Goal: Information Seeking & Learning: Learn about a topic

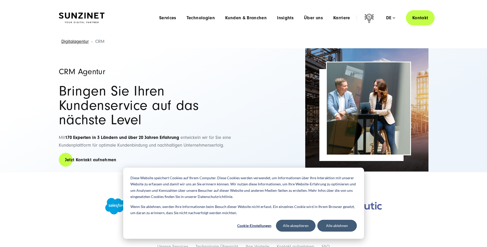
click at [315, 228] on div "Alle akzeptieren Alle ablehnen" at bounding box center [316, 226] width 81 height 12
click at [311, 227] on button "Alle akzeptieren" at bounding box center [296, 226] width 40 height 12
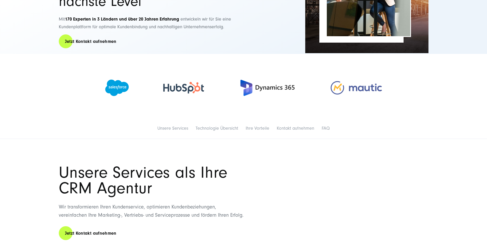
scroll to position [128, 0]
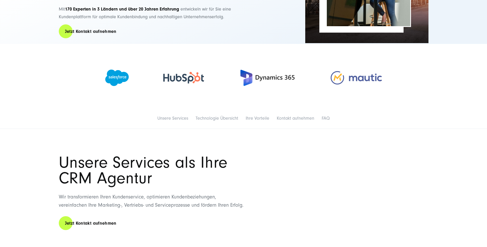
drag, startPoint x: 113, startPoint y: 84, endPoint x: 105, endPoint y: 111, distance: 29.0
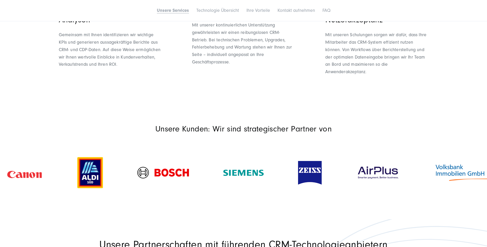
scroll to position [590, 0]
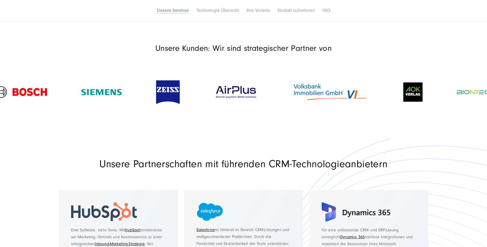
drag, startPoint x: 320, startPoint y: 90, endPoint x: 208, endPoint y: 85, distance: 112.3
click at [214, 85] on img at bounding box center [236, 92] width 44 height 15
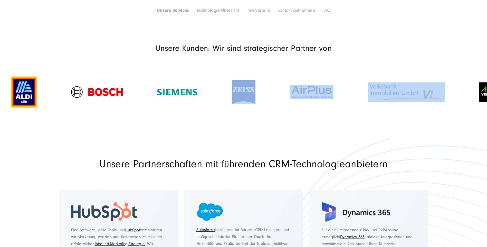
drag, startPoint x: 325, startPoint y: 111, endPoint x: 295, endPoint y: 109, distance: 29.3
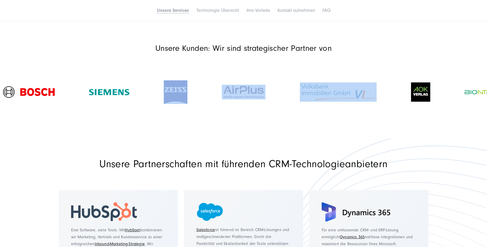
click at [381, 119] on div at bounding box center [243, 92] width 487 height 59
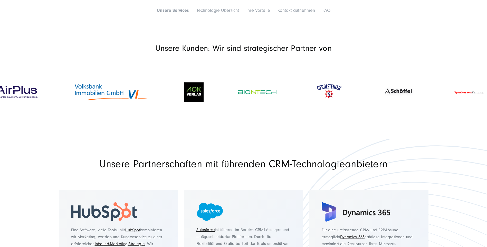
drag, startPoint x: 377, startPoint y: 96, endPoint x: 70, endPoint y: 98, distance: 307.5
click at [70, 98] on div at bounding box center [111, 92] width 111 height 30
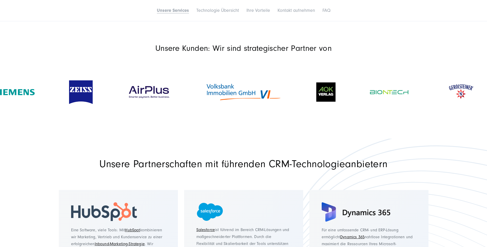
drag, startPoint x: 88, startPoint y: 89, endPoint x: 359, endPoint y: 120, distance: 272.3
click at [289, 114] on div at bounding box center [243, 92] width 487 height 59
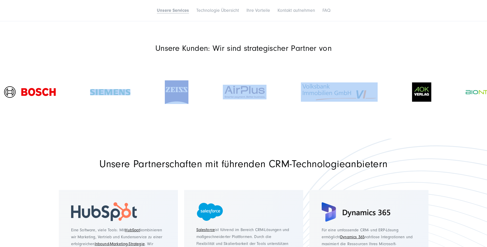
drag, startPoint x: 79, startPoint y: 97, endPoint x: 492, endPoint y: 121, distance: 413.5
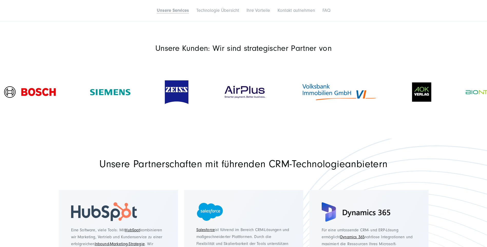
drag, startPoint x: 492, startPoint y: 121, endPoint x: 202, endPoint y: 127, distance: 289.9
click at [204, 129] on section "Unsere Kunden: Wir sind strategischer Partner von" at bounding box center [243, 85] width 487 height 108
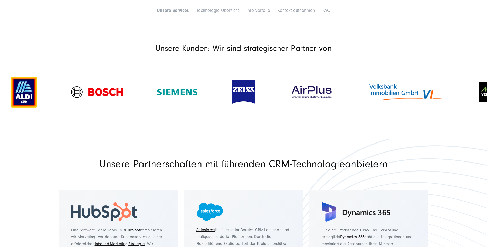
drag, startPoint x: 237, startPoint y: 92, endPoint x: 492, endPoint y: 121, distance: 256.5
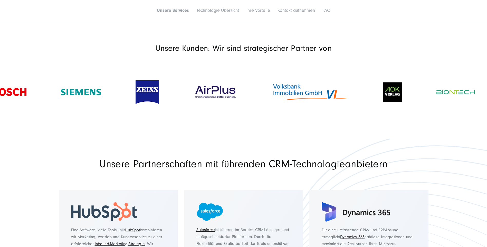
drag, startPoint x: 312, startPoint y: 104, endPoint x: -36, endPoint y: 78, distance: 348.8
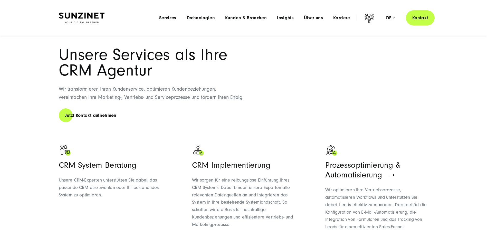
scroll to position [205, 0]
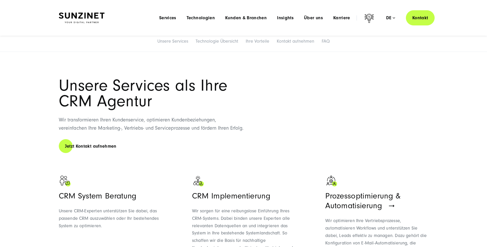
click at [216, 71] on section "Unsere Services als Ihre CRM Agentur Wir transformieren Ihren Kundenservice, op…" at bounding box center [243, 233] width 487 height 363
drag, startPoint x: 61, startPoint y: 193, endPoint x: 102, endPoint y: 195, distance: 40.9
click at [102, 195] on h3 "CRM System Beratung" at bounding box center [110, 196] width 103 height 10
copy h3 "CRM System"
drag, startPoint x: 163, startPoint y: 164, endPoint x: 160, endPoint y: 159, distance: 5.9
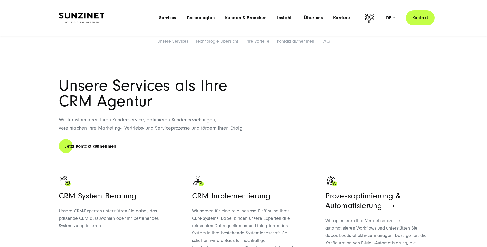
click at [163, 164] on div "Unsere Services als Ihre CRM Agentur Wir transformieren Ihren Kundenservice, op…" at bounding box center [244, 234] width 390 height 312
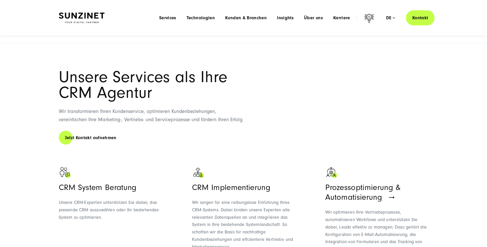
scroll to position [334, 0]
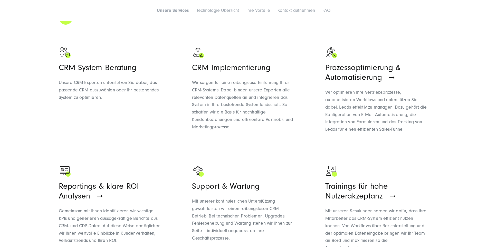
drag, startPoint x: 192, startPoint y: 64, endPoint x: 228, endPoint y: 64, distance: 36.5
click at [228, 64] on ul "CRM System Beratung Unsere CRM-Experten unterstützen Sie dabei, das passende CR…" at bounding box center [244, 153] width 370 height 218
click at [228, 64] on h3 "CRM Implementierung" at bounding box center [243, 68] width 103 height 10
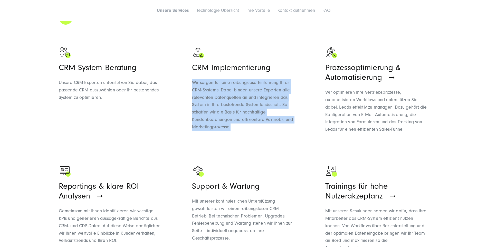
drag, startPoint x: 191, startPoint y: 80, endPoint x: 274, endPoint y: 130, distance: 96.8
click at [274, 130] on ul "CRM System Beratung Unsere CRM-Experten unterstützen Sie dabei, das passende CR…" at bounding box center [244, 153] width 370 height 218
click at [274, 130] on div "CRM Implementierung Wir sorgen für eine reibungslose Einführung Ihres CRM-Syste…" at bounding box center [243, 94] width 103 height 97
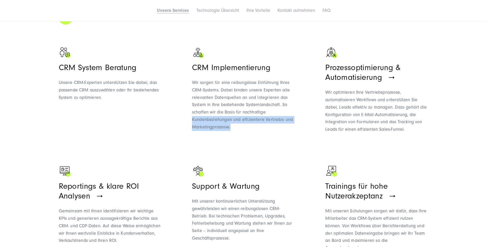
drag, startPoint x: 275, startPoint y: 128, endPoint x: 269, endPoint y: 114, distance: 15.5
click at [269, 114] on p "Wir sorgen für eine reibungslose Einführung Ihres CRM-Systems. Dabei binden uns…" at bounding box center [243, 105] width 103 height 52
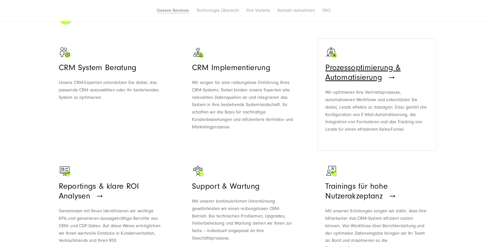
click at [348, 70] on span "Prozessoptimierung & Automatisierung" at bounding box center [362, 72] width 75 height 19
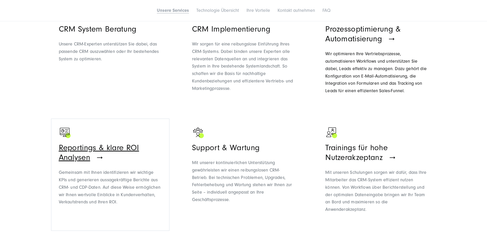
scroll to position [436, 0]
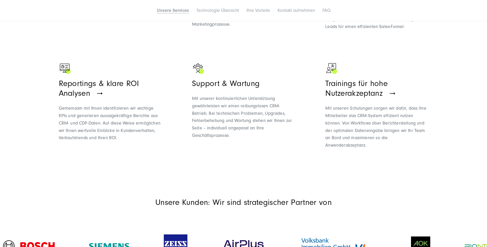
drag, startPoint x: 195, startPoint y: 80, endPoint x: 269, endPoint y: 124, distance: 86.1
click at [269, 124] on div "Support & Wartung Mit unserer kontinuierlichen Unterstützung gewährleisten wir …" at bounding box center [243, 109] width 103 height 61
click at [269, 124] on p "Mit unserer kontinuierlichen Unterstützung gewährleisten wir einen reibungslose…" at bounding box center [243, 117] width 103 height 44
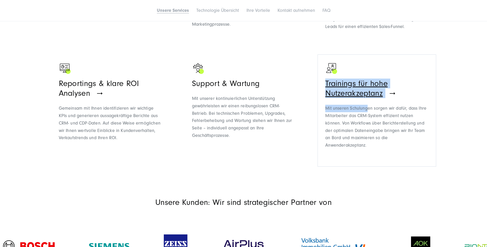
drag, startPoint x: 323, startPoint y: 82, endPoint x: 368, endPoint y: 104, distance: 50.1
click at [368, 104] on ul "CRM System Beratung Unsere CRM-Experten unterstützen Sie dabei, das passende CR…" at bounding box center [244, 50] width 370 height 218
drag, startPoint x: 368, startPoint y: 104, endPoint x: 378, endPoint y: 124, distance: 21.5
click at [378, 124] on p "Mit unseren Schulungen sorgen wir dafür, dass Ihre Mitarbeiter das CRM-System e…" at bounding box center [376, 127] width 103 height 44
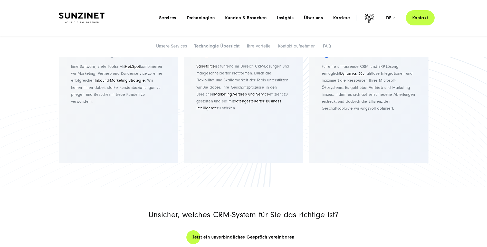
scroll to position [693, 0]
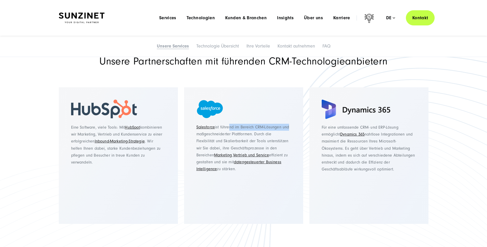
drag, startPoint x: 233, startPoint y: 126, endPoint x: 287, endPoint y: 130, distance: 54.6
click at [287, 130] on p "Salesforce ist führend im Bereich CRM-Lösungen und maßgeschneiderter Plattforme…" at bounding box center [243, 148] width 94 height 49
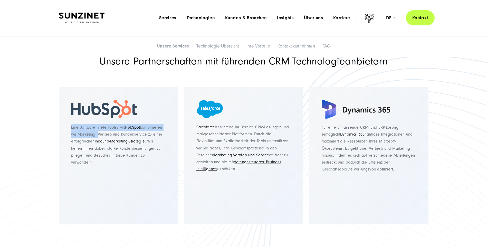
drag, startPoint x: 64, startPoint y: 126, endPoint x: 96, endPoint y: 130, distance: 32.9
click at [96, 130] on div "Eine Software, viele Tools: Mit HubSpot kombinieren wir Marketing, Vertrieb und…" at bounding box center [118, 155] width 119 height 137
click at [96, 130] on p "Eine Software, viele Tools: Mit HubSpot kombinieren wir Marketing, Vertrieb und…" at bounding box center [118, 145] width 94 height 42
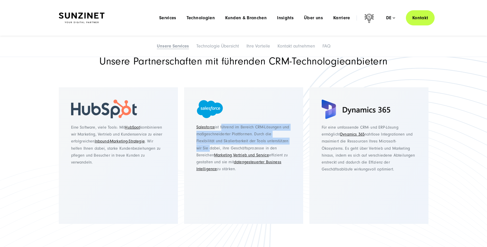
drag, startPoint x: 223, startPoint y: 127, endPoint x: 285, endPoint y: 140, distance: 63.3
click at [285, 140] on p "Salesforce ist führend im Bereich CRM-Lösungen und maßgeschneiderter Plattforme…" at bounding box center [243, 148] width 94 height 49
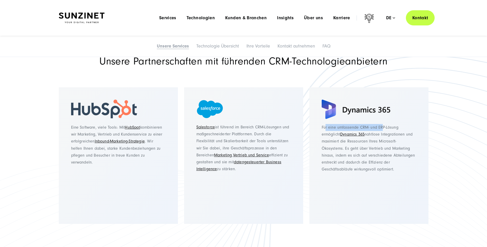
drag, startPoint x: 330, startPoint y: 129, endPoint x: 383, endPoint y: 128, distance: 53.1
click at [383, 128] on p "Für eine umfassende CRM- und ERP-Lösung ermöglicht Dynamics 365 nahtlose Integr…" at bounding box center [369, 166] width 94 height 84
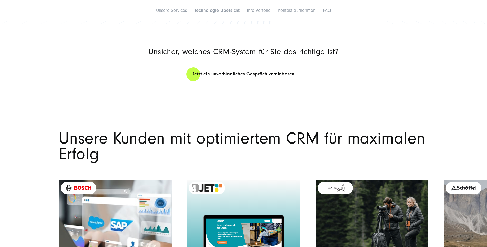
scroll to position [1027, 0]
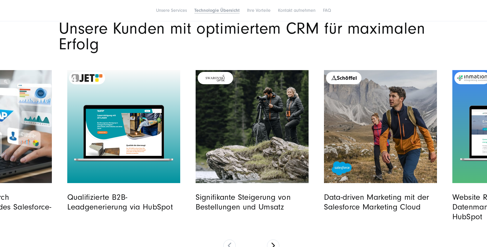
drag, startPoint x: 281, startPoint y: 145, endPoint x: 95, endPoint y: 136, distance: 186.3
click at [92, 141] on link "Read full post: 4 Jet | B2B-Leadgenerierung | SUNZINET" at bounding box center [123, 126] width 113 height 113
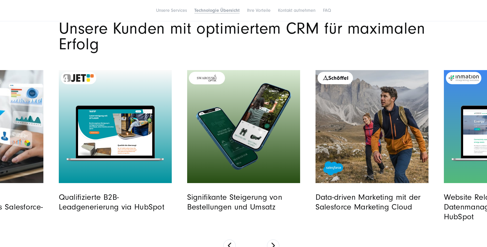
scroll to position [1181, 0]
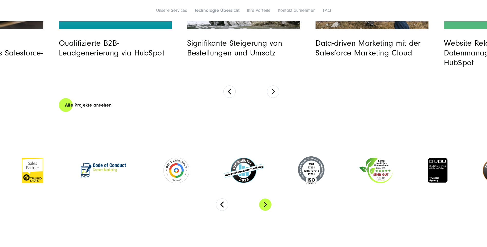
click at [266, 202] on button "Next" at bounding box center [265, 204] width 12 height 12
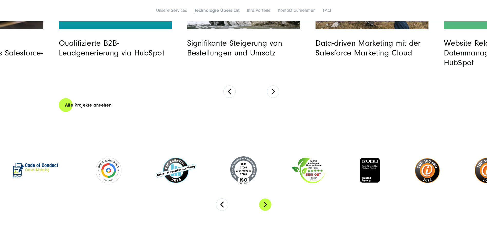
click at [266, 202] on button "Next" at bounding box center [265, 204] width 12 height 12
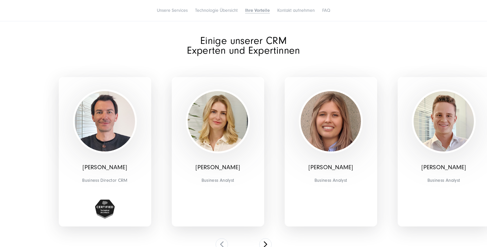
scroll to position [1643, 0]
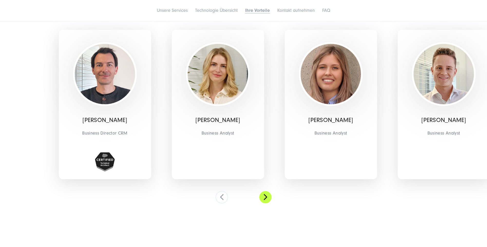
click at [266, 196] on button at bounding box center [265, 197] width 12 height 12
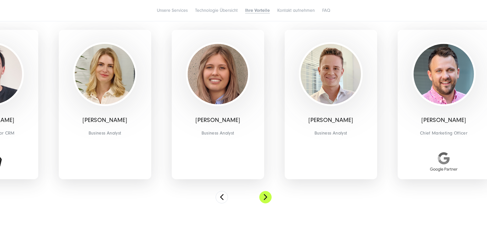
click at [266, 196] on button at bounding box center [265, 197] width 12 height 12
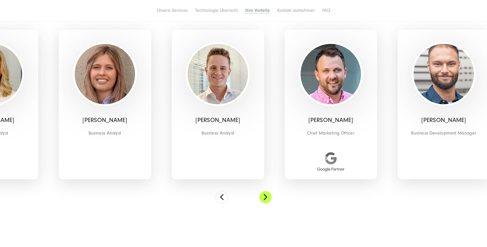
click at [266, 196] on button at bounding box center [265, 197] width 12 height 12
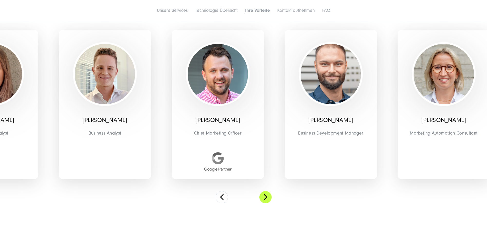
click at [266, 196] on button at bounding box center [265, 197] width 12 height 12
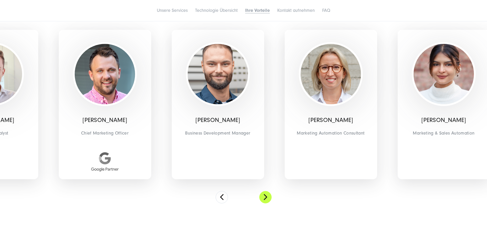
click at [266, 196] on button at bounding box center [265, 197] width 12 height 12
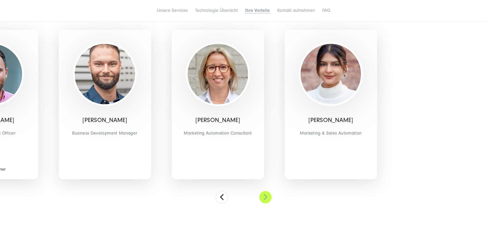
click at [266, 196] on button at bounding box center [265, 197] width 12 height 12
click at [226, 197] on button at bounding box center [222, 197] width 12 height 12
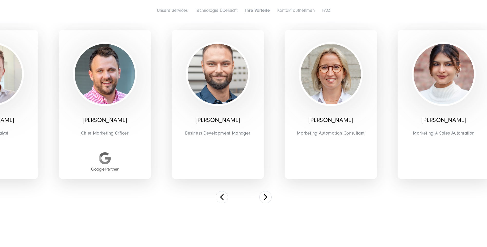
scroll to position [1797, 0]
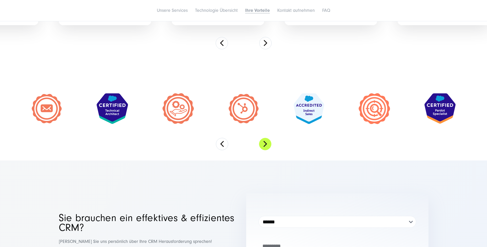
click at [260, 145] on button "Next" at bounding box center [265, 144] width 12 height 12
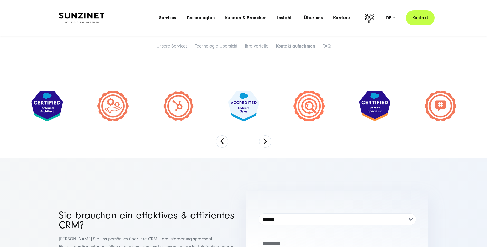
drag, startPoint x: 177, startPoint y: 208, endPoint x: 179, endPoint y: 161, distance: 46.8
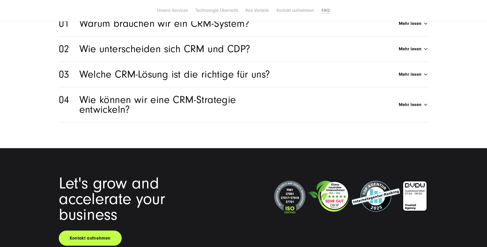
drag, startPoint x: 187, startPoint y: 194, endPoint x: 185, endPoint y: 176, distance: 17.5
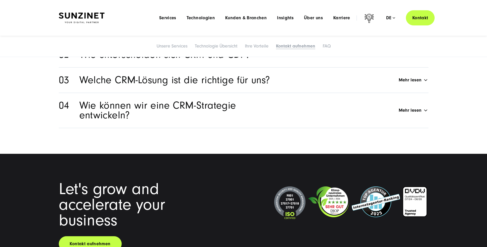
scroll to position [2291, 0]
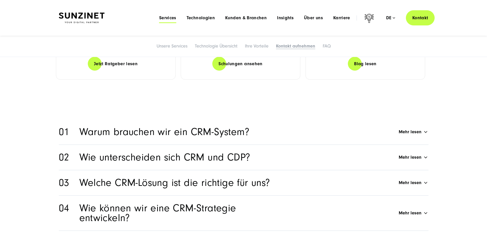
click at [168, 15] on span "Services" at bounding box center [167, 17] width 17 height 5
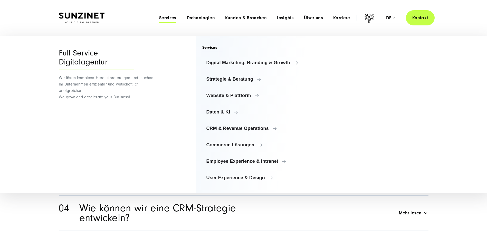
click at [218, 49] on span "Services" at bounding box center [212, 48] width 21 height 7
click at [218, 59] on link "Digital Marketing, Branding & Growth" at bounding box center [257, 62] width 110 height 12
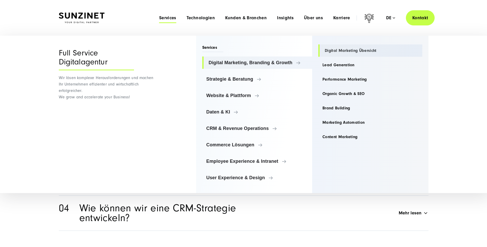
click at [336, 52] on link "Digital Marketing Übersicht" at bounding box center [370, 50] width 104 height 12
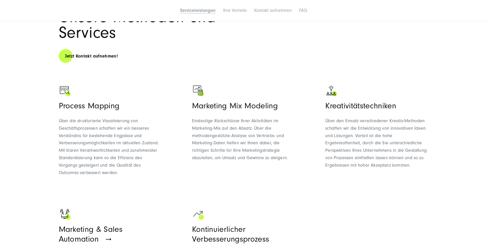
scroll to position [359, 0]
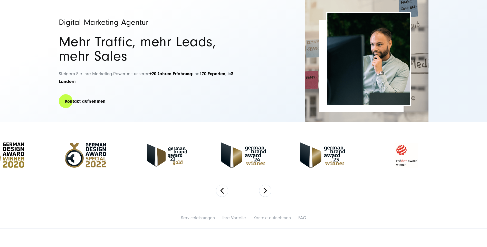
scroll to position [128, 0]
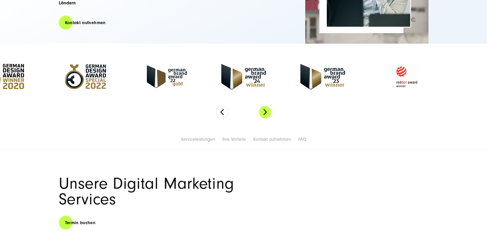
click at [262, 109] on button "Next" at bounding box center [265, 112] width 12 height 12
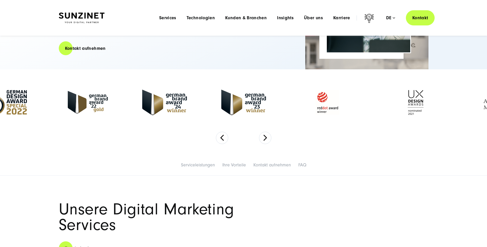
scroll to position [0, 0]
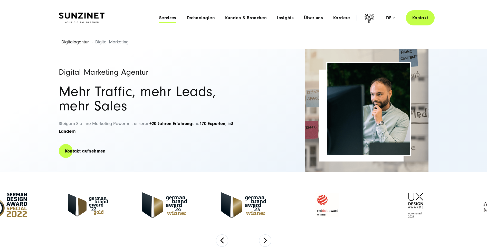
click at [173, 16] on span "Services" at bounding box center [167, 17] width 17 height 5
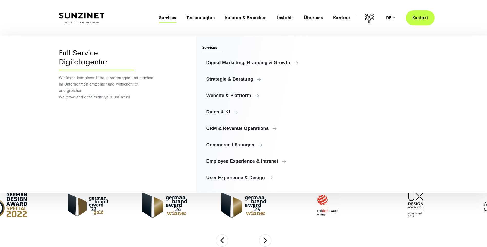
click at [228, 87] on ul "Digital Marketing, Branding & Growth Digital Marketing, Branding & Growth Digit…" at bounding box center [257, 119] width 110 height 127
click at [232, 78] on span "Strategie & Beratung" at bounding box center [259, 78] width 100 height 5
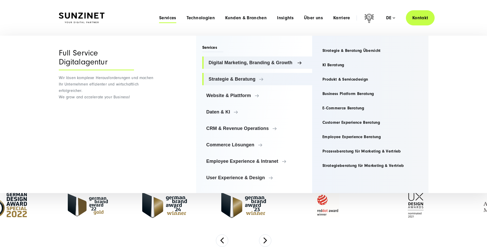
click at [263, 63] on span "Digital Marketing, Branding & Growth" at bounding box center [259, 62] width 100 height 5
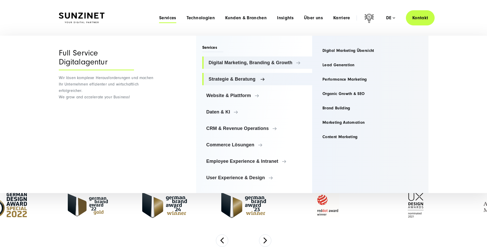
click at [267, 74] on link "Strategie & Beratung" at bounding box center [257, 79] width 110 height 12
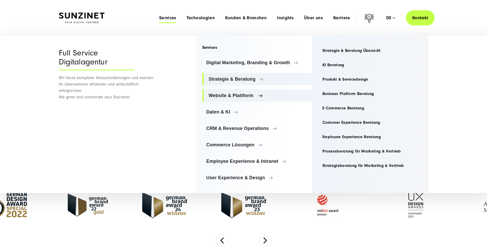
click at [255, 92] on link "Website & Plattform" at bounding box center [257, 95] width 110 height 12
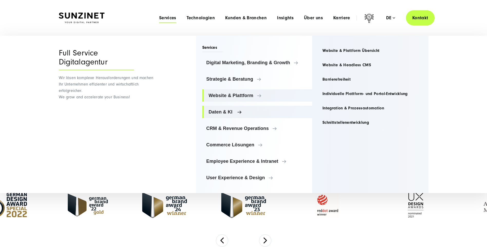
click at [240, 108] on link "Daten & KI" at bounding box center [257, 112] width 110 height 12
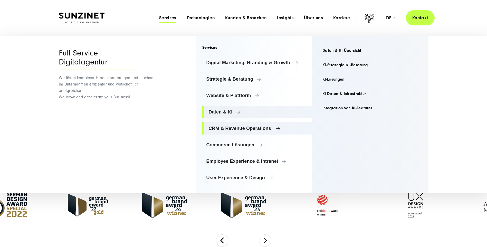
click at [238, 123] on link "CRM & Revenue Operations" at bounding box center [257, 128] width 110 height 12
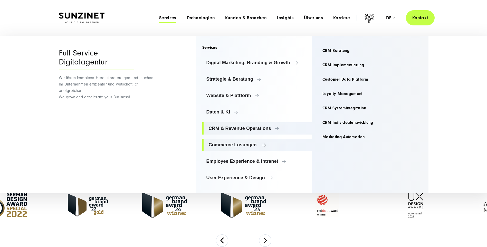
click at [237, 143] on span "Commerce Lösungen" at bounding box center [259, 144] width 100 height 5
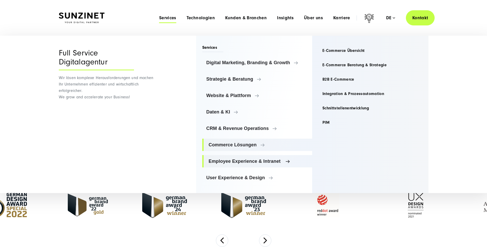
click at [242, 157] on link "Employee Experience & Intranet" at bounding box center [257, 161] width 110 height 12
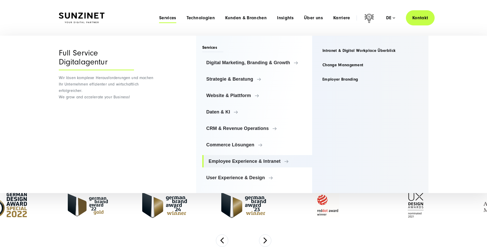
click at [232, 153] on ul "Digital Marketing, Branding & Growth Digital Marketing, Branding & Growth Digit…" at bounding box center [257, 119] width 110 height 127
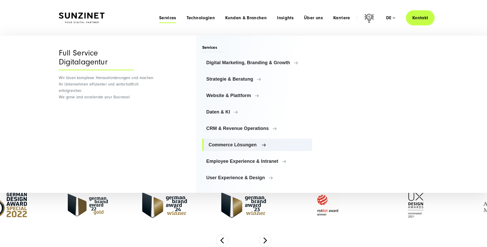
click at [234, 147] on link "Commerce Lösungen" at bounding box center [257, 145] width 110 height 12
click at [266, 162] on span "Employee Experience & Intranet" at bounding box center [259, 161] width 100 height 5
click at [228, 176] on span "User Experience & Design" at bounding box center [259, 177] width 100 height 5
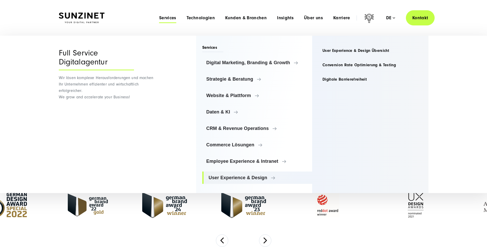
click at [208, 13] on div "Menu Services Menu Full Service Digitalagentur Wir lösen komplexe Herausforderu…" at bounding box center [294, 17] width 281 height 15
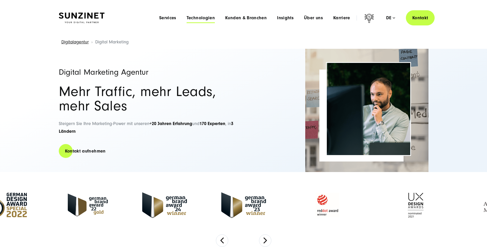
click at [208, 15] on span "Technologien" at bounding box center [201, 17] width 28 height 5
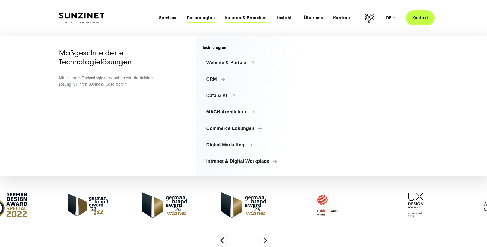
click at [229, 20] on span "Kunden & Branchen" at bounding box center [246, 17] width 42 height 5
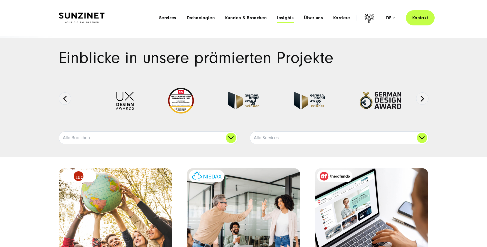
click at [283, 16] on span "Insights" at bounding box center [285, 17] width 17 height 5
click at [310, 18] on span "Über uns" at bounding box center [313, 17] width 19 height 5
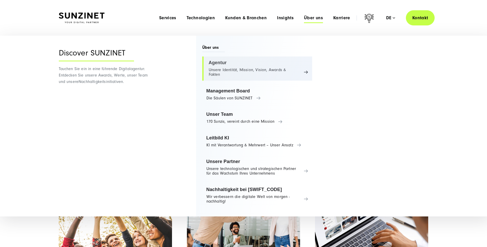
click at [224, 65] on link "Agentur Unsere Identität, Mission, Vision, Awards & Fakten" at bounding box center [257, 68] width 110 height 24
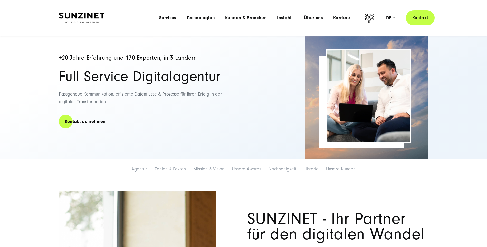
drag, startPoint x: 222, startPoint y: 125, endPoint x: 228, endPoint y: 22, distance: 102.6
click at [313, 16] on span "Über uns" at bounding box center [313, 17] width 19 height 5
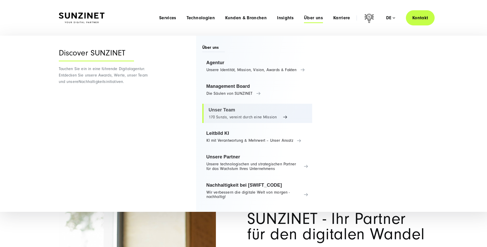
click at [233, 114] on link "Unser Team 170 Sunzis, vereint durch eine Mission" at bounding box center [257, 114] width 110 height 20
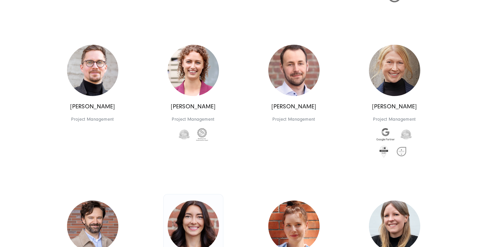
scroll to position [1001, 0]
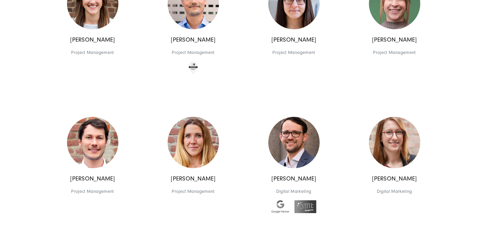
drag, startPoint x: 55, startPoint y: 68, endPoint x: 35, endPoint y: 140, distance: 75.6
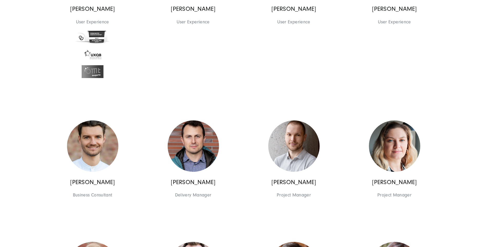
drag, startPoint x: 49, startPoint y: 155, endPoint x: 45, endPoint y: 247, distance: 91.7
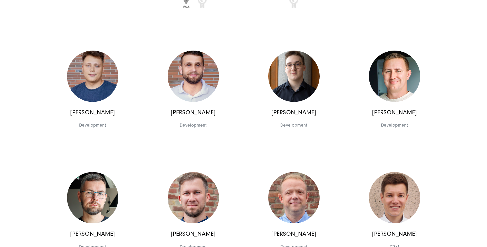
scroll to position [4631, 0]
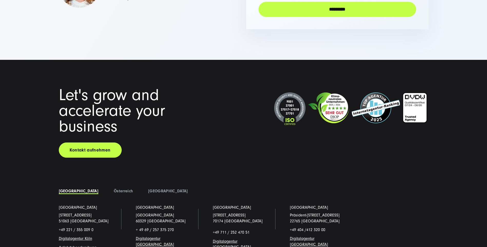
drag, startPoint x: 51, startPoint y: 118, endPoint x: 46, endPoint y: 168, distance: 50.3
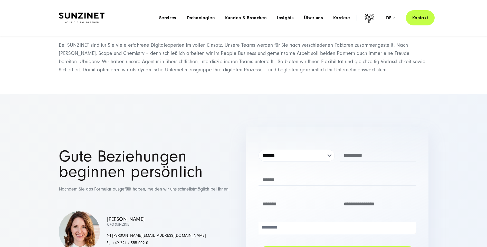
scroll to position [4999, 0]
click at [341, 18] on span "Karriere" at bounding box center [341, 17] width 17 height 5
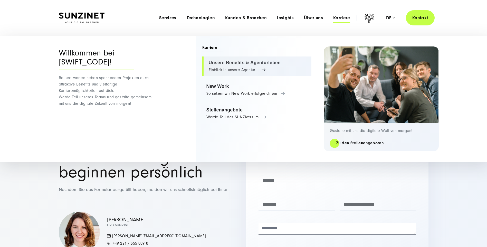
click at [252, 68] on link "Unsere Benefits & Agenturleben Einblick in unsere Agentur" at bounding box center [256, 66] width 109 height 20
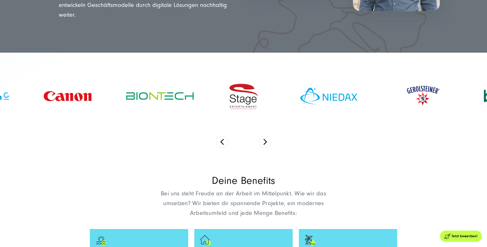
scroll to position [231, 0]
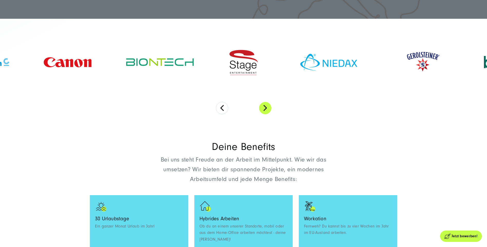
click at [263, 105] on button "Next" at bounding box center [265, 108] width 12 height 12
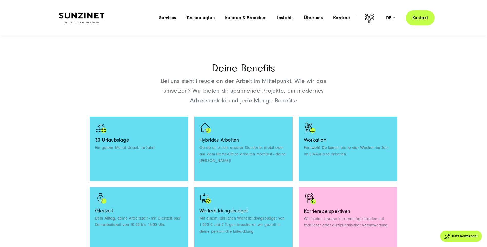
scroll to position [0, 0]
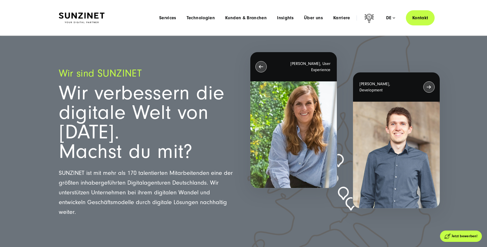
drag, startPoint x: 235, startPoint y: 133, endPoint x: 221, endPoint y: 44, distance: 89.7
click at [340, 12] on div "Menu Services Menu Full Service Digitalagentur Wir lösen komplexe Herausforderu…" at bounding box center [294, 17] width 281 height 15
click at [339, 18] on span "Karriere" at bounding box center [341, 17] width 17 height 5
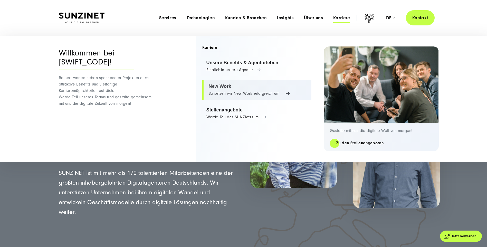
click at [249, 91] on link "New Work So setzen wir New Work erfolgreich um" at bounding box center [256, 90] width 109 height 20
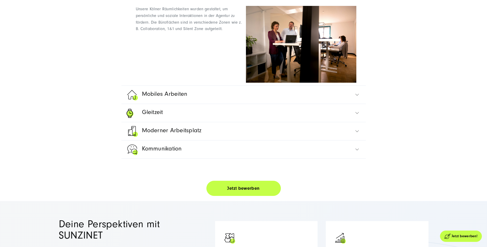
click at [199, 98] on link "Mobiles Arbeiten" at bounding box center [244, 95] width 234 height 18
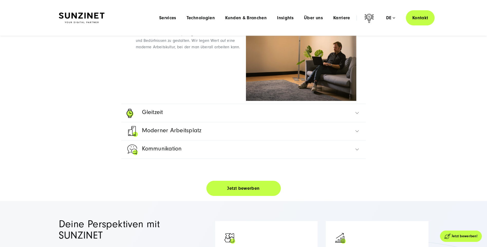
scroll to position [281, 0]
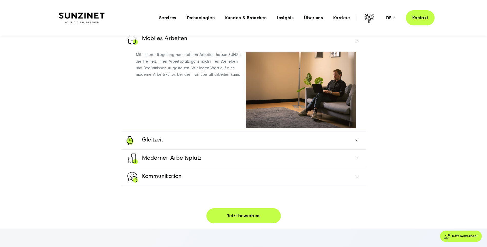
click at [199, 140] on link "Gleitzeit" at bounding box center [244, 140] width 234 height 18
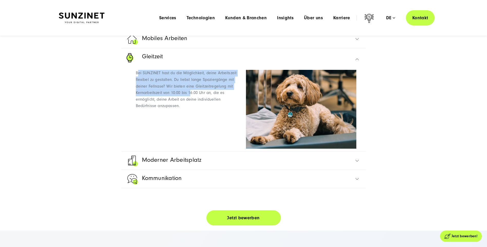
drag, startPoint x: 137, startPoint y: 73, endPoint x: 189, endPoint y: 95, distance: 56.0
click at [189, 95] on span "Bei SUNZINET hast du die Möglichkeit, deine Arbeitszeit flexibel zu gestalten. …" at bounding box center [186, 89] width 101 height 37
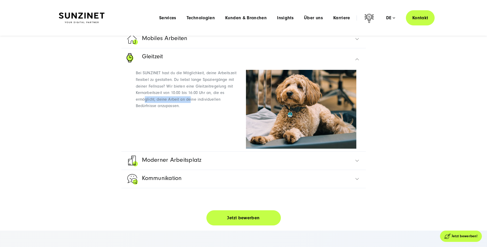
drag, startPoint x: 146, startPoint y: 100, endPoint x: 190, endPoint y: 100, distance: 44.4
click at [190, 100] on span "Bei SUNZINET hast du die Möglichkeit, deine Arbeitszeit flexibel zu gestalten. …" at bounding box center [186, 89] width 101 height 37
click at [172, 155] on span "Moderner Arbeitsplatz" at bounding box center [172, 161] width 60 height 12
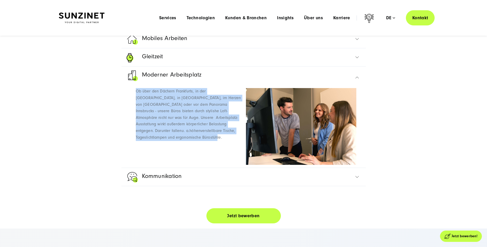
drag, startPoint x: 135, startPoint y: 91, endPoint x: 229, endPoint y: 135, distance: 103.3
click at [229, 135] on div "Ob über den Dächern Frankfurts, in der Hamburger Innenstadt, in Danzig, im Herz…" at bounding box center [244, 125] width 234 height 83
drag, startPoint x: 229, startPoint y: 135, endPoint x: 214, endPoint y: 150, distance: 22.0
click at [230, 135] on div "Ob über den Dächern Frankfurts, in der Hamburger Innenstadt, in Danzig, im Herz…" at bounding box center [191, 116] width 110 height 56
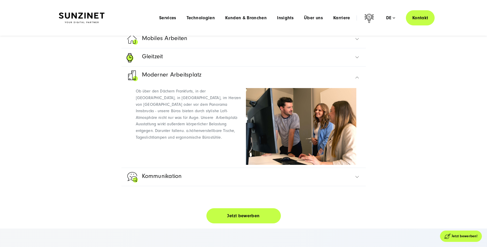
click at [190, 171] on link "Kommunikation" at bounding box center [244, 177] width 234 height 18
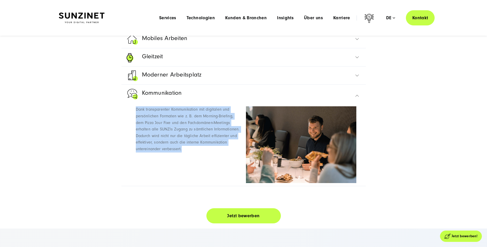
drag, startPoint x: 129, startPoint y: 108, endPoint x: 182, endPoint y: 157, distance: 72.5
click at [182, 157] on div "Dank transparenter Kommunikation mit digitalen und persönlichen Formaten wie z.…" at bounding box center [244, 144] width 234 height 83
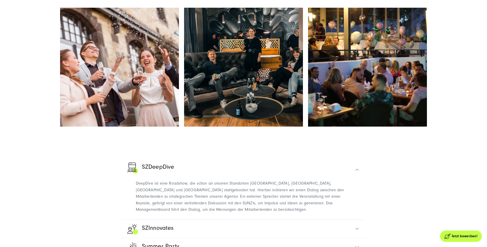
scroll to position [1128, 0]
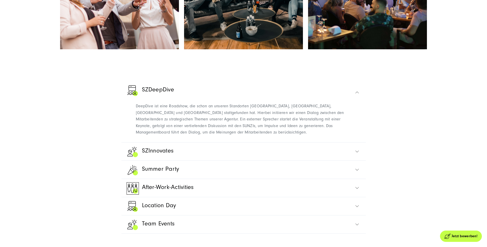
click at [194, 149] on link "SZInnovates" at bounding box center [244, 151] width 234 height 18
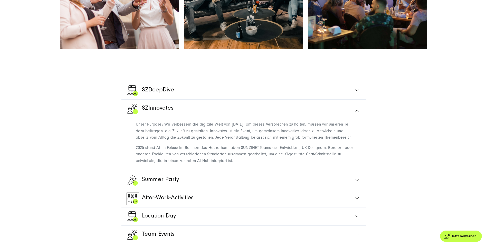
click at [198, 122] on span "Unser Purpose: Wir verbessern die digitale Welt von morgen. Um dieses Versprech…" at bounding box center [244, 131] width 217 height 18
click at [198, 160] on div "Unser Purpose: Wir verbessern die digitale Welt von morgen. Um dieses Versprech…" at bounding box center [244, 144] width 234 height 53
click at [199, 171] on link "Summer Party" at bounding box center [244, 180] width 234 height 18
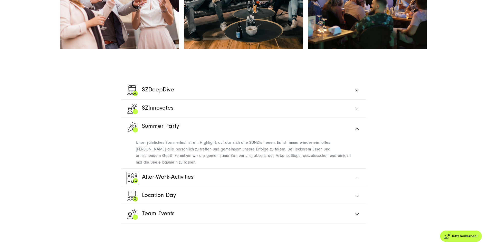
click at [192, 169] on link "After-Work-Activities" at bounding box center [244, 178] width 234 height 18
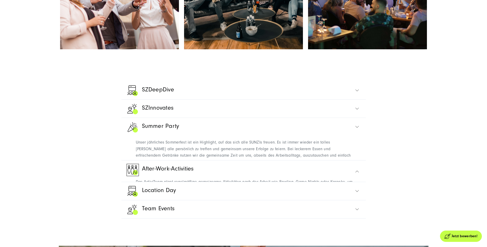
click at [192, 160] on link "After-Work-Activities" at bounding box center [244, 169] width 234 height 18
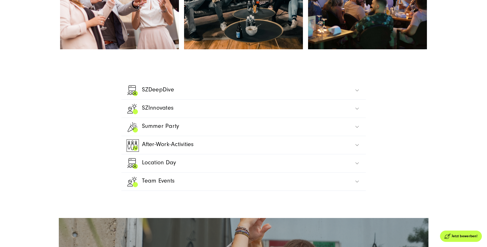
click at [192, 158] on link "Location Day" at bounding box center [244, 163] width 234 height 18
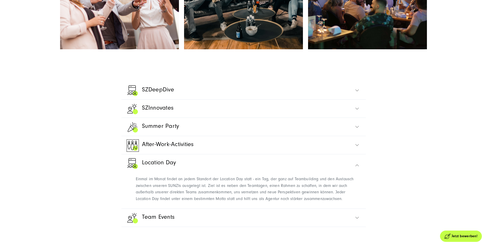
click at [190, 145] on link "After-Work-Activities" at bounding box center [244, 145] width 234 height 18
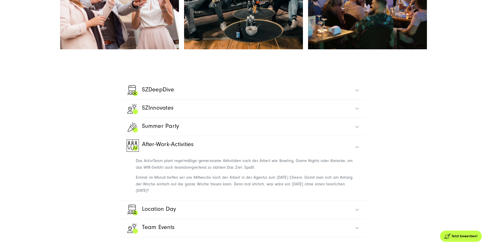
click at [190, 145] on link "After-Work-Activities" at bounding box center [244, 145] width 234 height 18
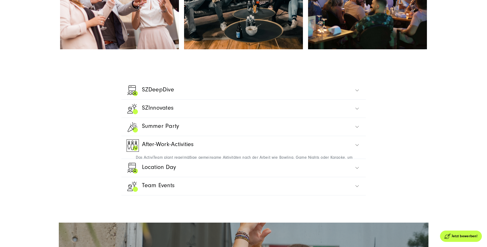
click at [190, 177] on link "Team Events" at bounding box center [244, 186] width 234 height 18
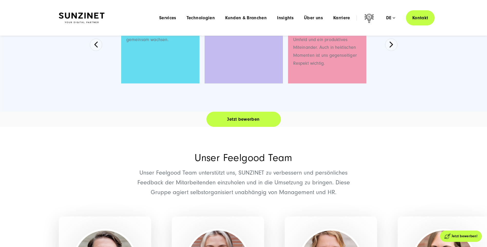
scroll to position [0, 0]
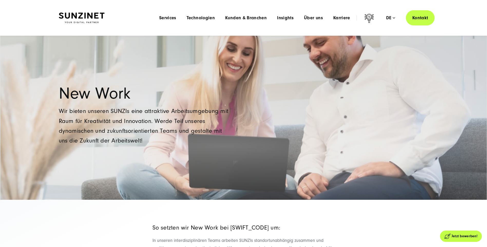
drag, startPoint x: 274, startPoint y: 207, endPoint x: 272, endPoint y: 40, distance: 166.4
click at [341, 18] on span "Karriere" at bounding box center [341, 17] width 17 height 5
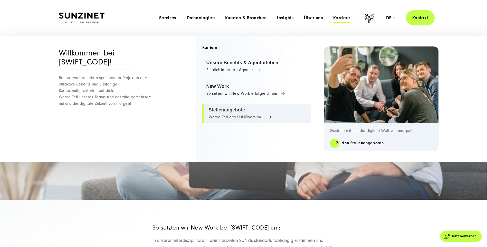
click at [231, 116] on link "Stellenangebote Werde Teil des SUNZIversum" at bounding box center [256, 114] width 109 height 20
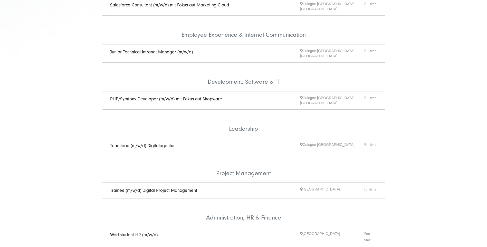
scroll to position [308, 0]
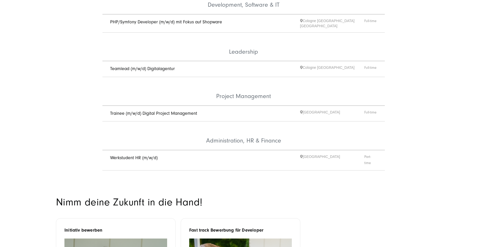
click at [160, 111] on link "Trainee (m/w/d) Digital Project Management" at bounding box center [153, 113] width 87 height 5
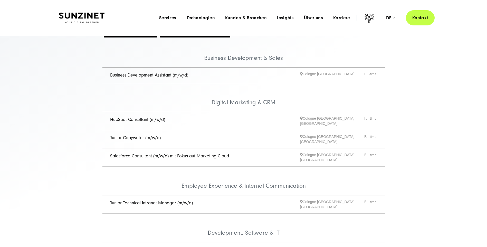
scroll to position [36, 0]
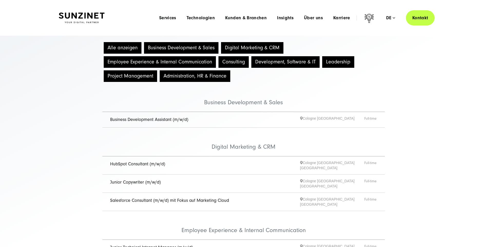
click at [141, 120] on link "Business Development Assistant (m/w/d)" at bounding box center [149, 119] width 78 height 5
